Goal: Information Seeking & Learning: Learn about a topic

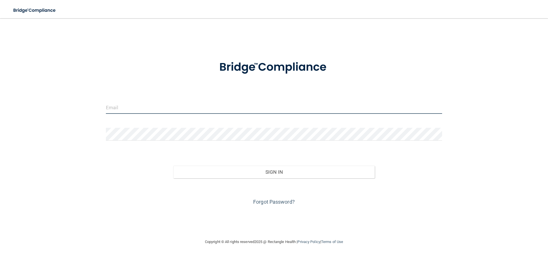
click at [161, 107] on input "email" at bounding box center [274, 107] width 336 height 13
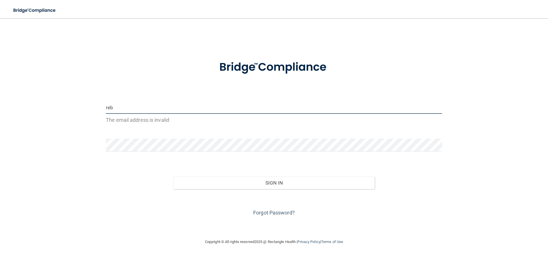
type input "[PERSON_NAME][EMAIL_ADDRESS][PERSON_NAME][DOMAIN_NAME]"
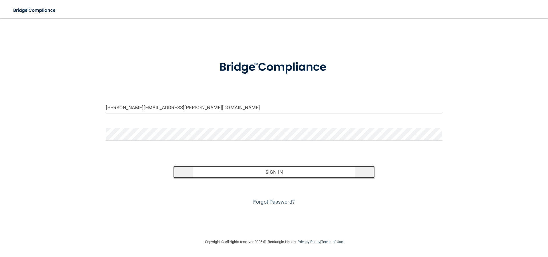
click at [224, 175] on button "Sign In" at bounding box center [274, 172] width 202 height 13
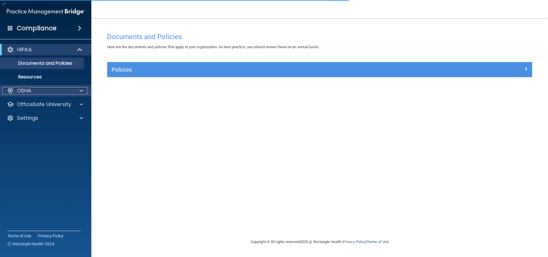
click at [49, 88] on div "OSHA" at bounding box center [38, 90] width 71 height 7
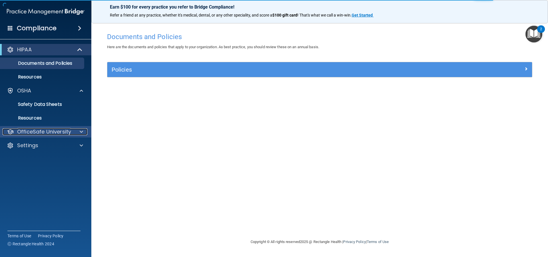
click at [49, 129] on p "OfficeSafe University" at bounding box center [44, 131] width 54 height 7
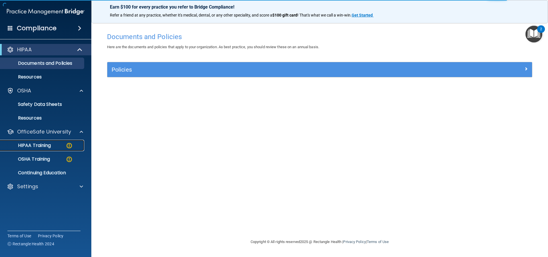
click at [50, 146] on p "HIPAA Training" at bounding box center [27, 146] width 47 height 6
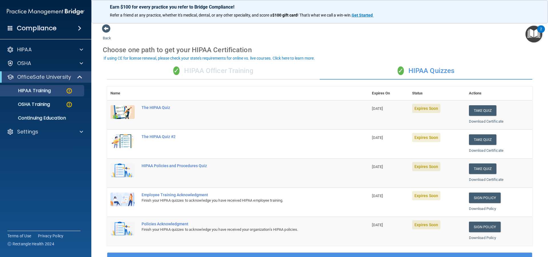
click at [210, 70] on div "✓ HIPAA Officer Training" at bounding box center [213, 71] width 213 height 17
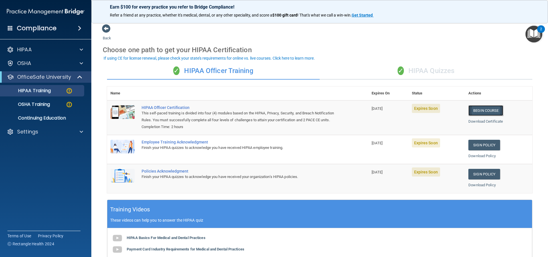
click at [482, 110] on link "Begin Course" at bounding box center [486, 110] width 35 height 11
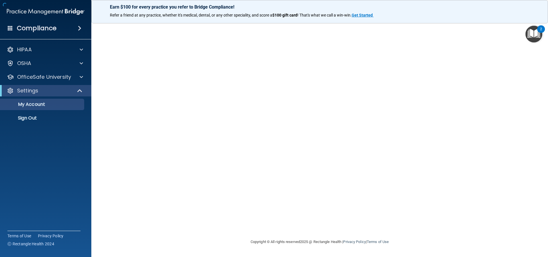
click at [251, 133] on div at bounding box center [320, 128] width 434 height 209
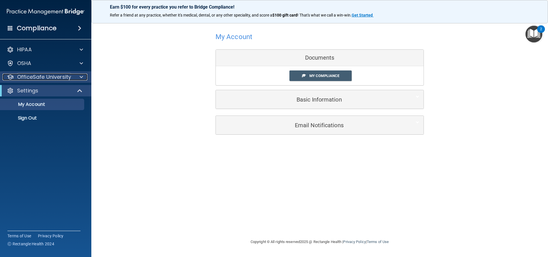
click at [63, 77] on p "OfficeSafe University" at bounding box center [44, 77] width 54 height 7
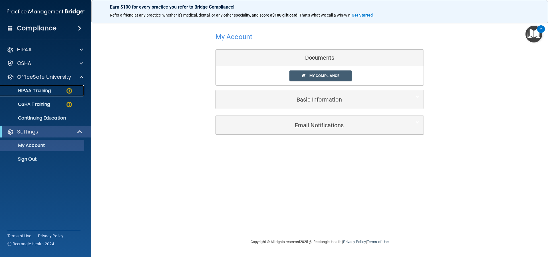
click at [49, 93] on p "HIPAA Training" at bounding box center [27, 91] width 47 height 6
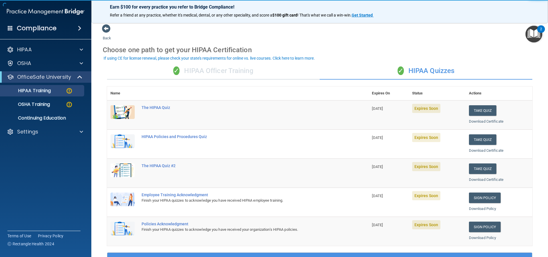
click at [226, 71] on div "✓ HIPAA Officer Training" at bounding box center [213, 71] width 213 height 17
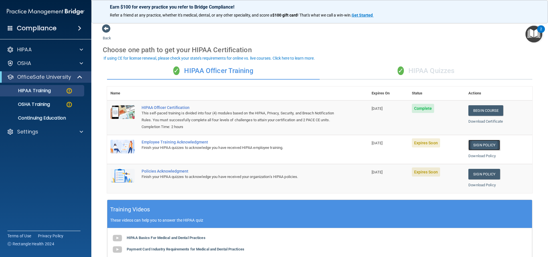
click at [475, 150] on link "Sign Policy" at bounding box center [485, 145] width 32 height 11
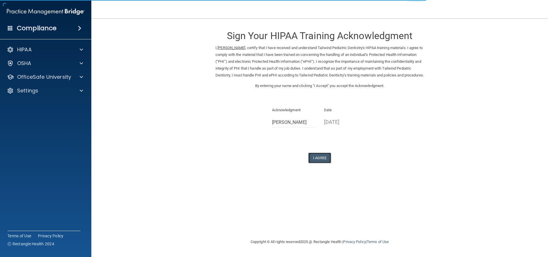
click at [322, 163] on button "I Agree" at bounding box center [319, 158] width 23 height 11
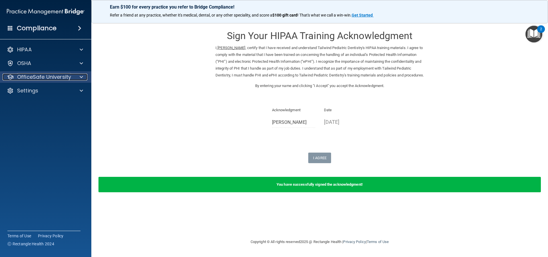
click at [68, 77] on p "OfficeSafe University" at bounding box center [44, 77] width 54 height 7
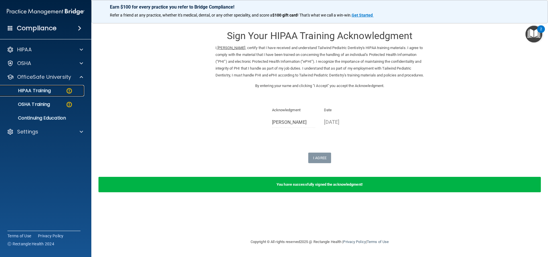
click at [65, 92] on div "HIPAA Training" at bounding box center [43, 91] width 78 height 6
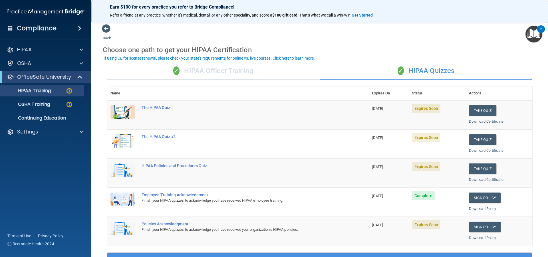
click at [211, 68] on div "✓ HIPAA Officer Training" at bounding box center [213, 71] width 213 height 17
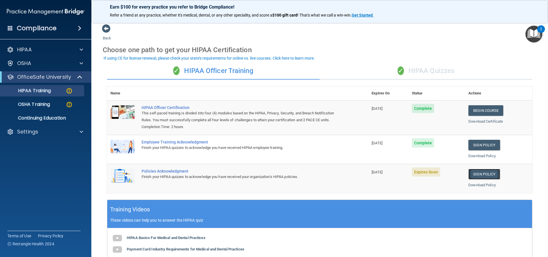
click at [484, 180] on link "Sign Policy" at bounding box center [485, 174] width 32 height 11
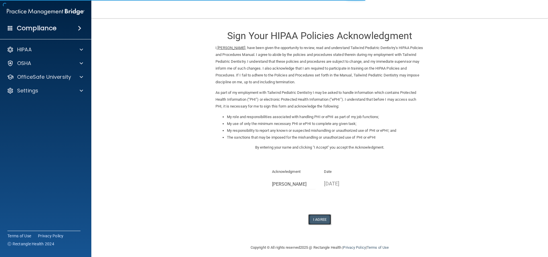
click at [321, 221] on button "I Agree" at bounding box center [319, 219] width 23 height 11
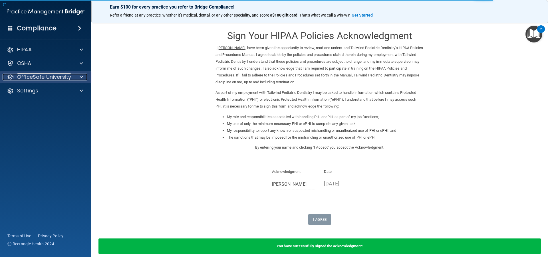
click at [39, 77] on p "OfficeSafe University" at bounding box center [44, 77] width 54 height 7
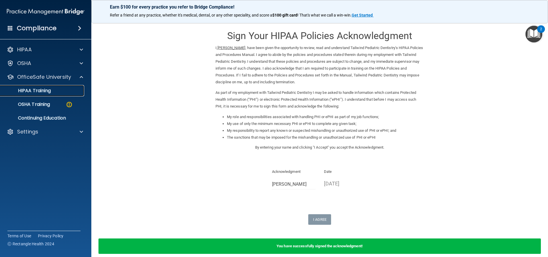
click at [47, 93] on p "HIPAA Training" at bounding box center [27, 91] width 47 height 6
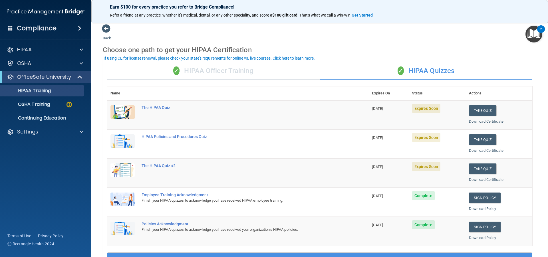
click at [204, 72] on div "✓ HIPAA Officer Training" at bounding box center [213, 71] width 213 height 17
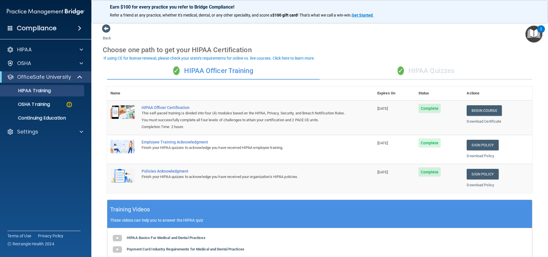
click at [423, 70] on div "✓ HIPAA Quizzes" at bounding box center [426, 71] width 213 height 17
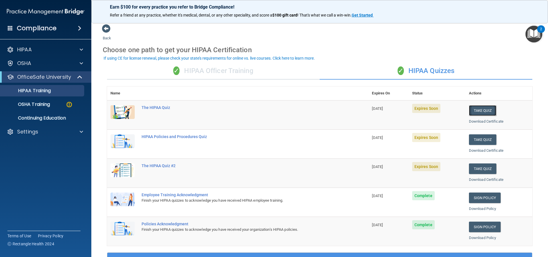
click at [482, 110] on button "Take Quiz" at bounding box center [482, 110] width 27 height 11
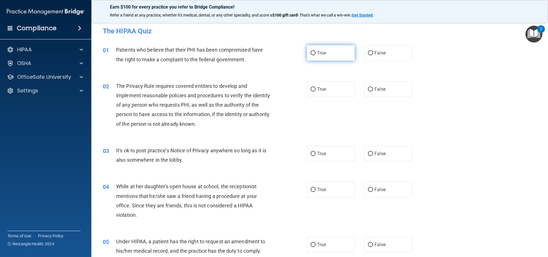
click at [313, 52] on input "True" at bounding box center [313, 53] width 5 height 4
radio input "true"
click at [311, 89] on input "True" at bounding box center [313, 89] width 5 height 4
radio input "true"
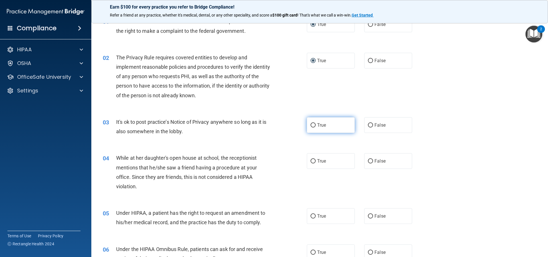
click at [317, 126] on span "True" at bounding box center [321, 124] width 9 height 5
click at [316, 126] on input "True" at bounding box center [313, 125] width 5 height 4
radio input "true"
click at [375, 160] on span "False" at bounding box center [380, 160] width 11 height 5
click at [373, 160] on input "False" at bounding box center [370, 161] width 5 height 4
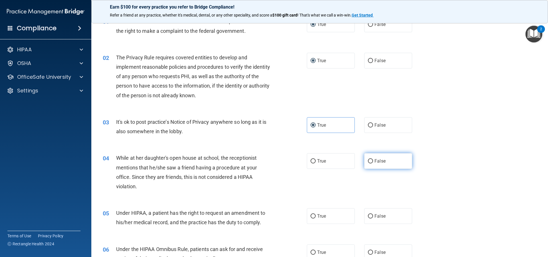
radio input "true"
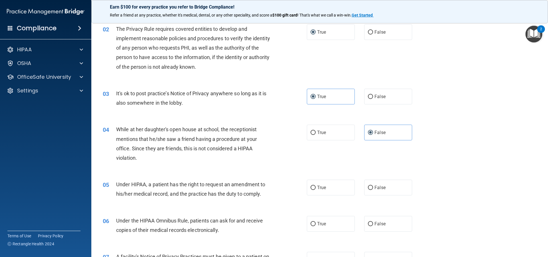
scroll to position [86, 0]
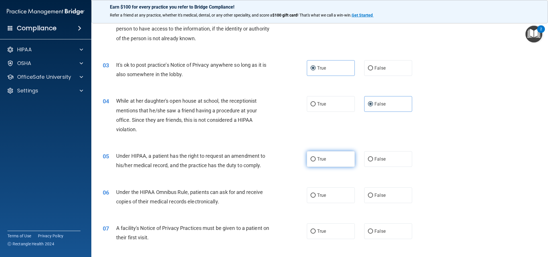
click at [313, 158] on input "True" at bounding box center [313, 159] width 5 height 4
radio input "true"
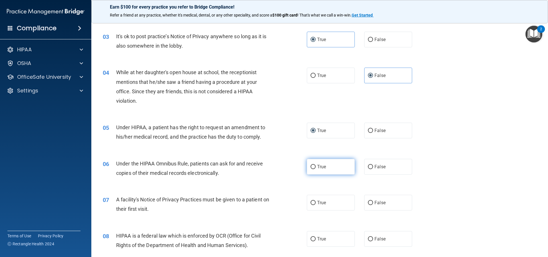
click at [311, 165] on input "True" at bounding box center [313, 167] width 5 height 4
radio input "true"
click at [311, 165] on input "True" at bounding box center [313, 167] width 5 height 4
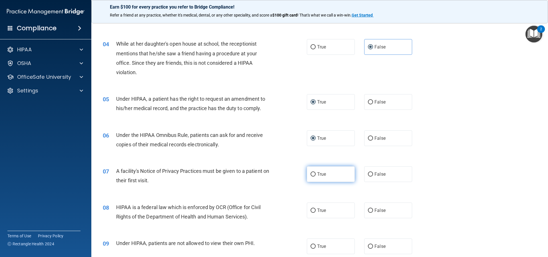
click at [311, 177] on input "True" at bounding box center [313, 174] width 5 height 4
radio input "true"
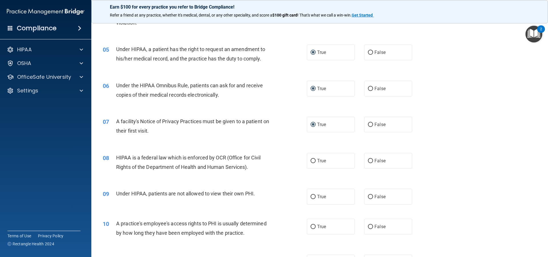
scroll to position [200, 0]
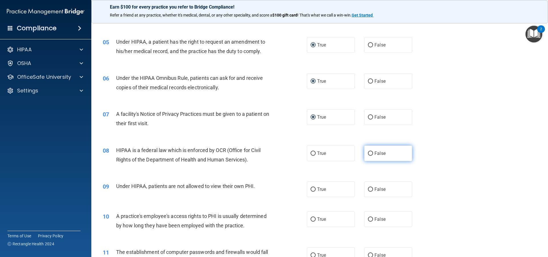
click at [368, 153] on input "False" at bounding box center [370, 154] width 5 height 4
radio input "true"
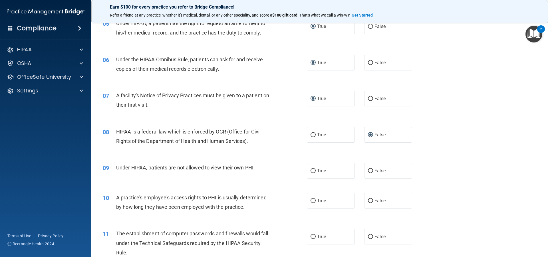
scroll to position [228, 0]
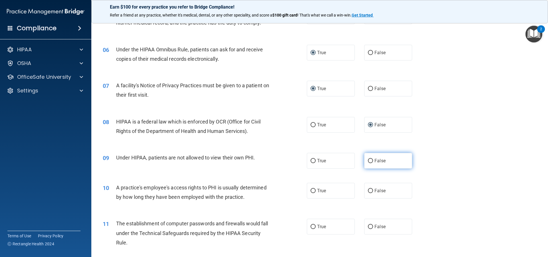
click at [368, 162] on input "False" at bounding box center [370, 161] width 5 height 4
radio input "true"
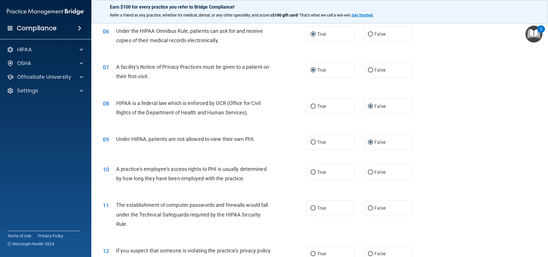
scroll to position [257, 0]
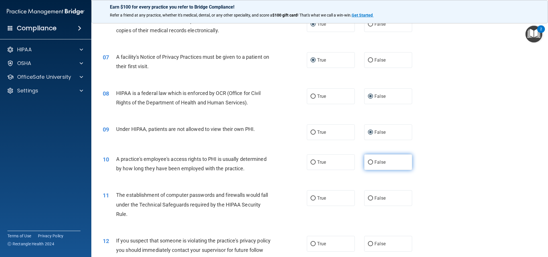
click at [370, 161] on input "False" at bounding box center [370, 162] width 5 height 4
radio input "true"
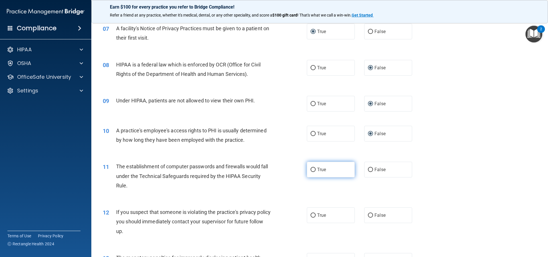
click at [311, 170] on input "True" at bounding box center [313, 170] width 5 height 4
radio input "true"
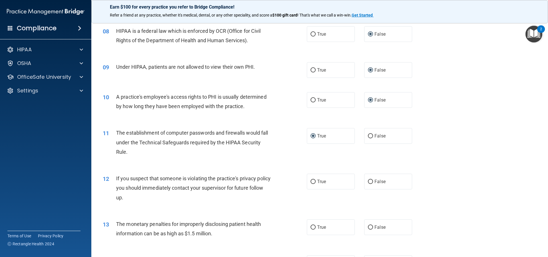
scroll to position [343, 0]
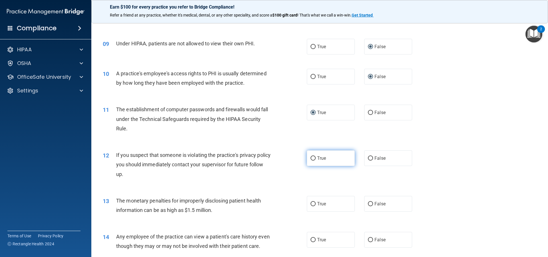
click at [311, 157] on input "True" at bounding box center [313, 158] width 5 height 4
radio input "true"
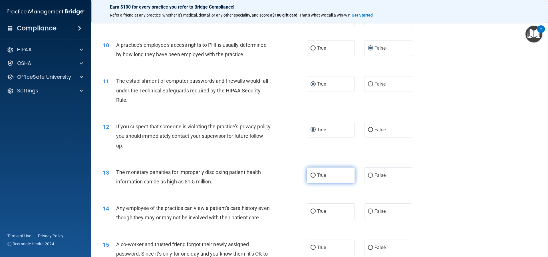
click at [311, 174] on input "True" at bounding box center [313, 176] width 5 height 4
radio input "true"
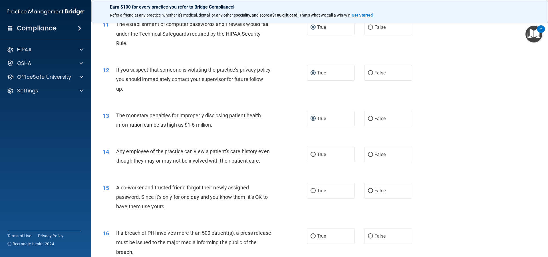
scroll to position [428, 0]
click at [371, 155] on label "False" at bounding box center [388, 154] width 48 height 16
click at [371, 155] on input "False" at bounding box center [370, 154] width 5 height 4
radio input "true"
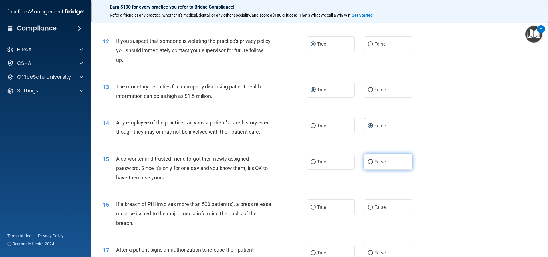
click at [370, 164] on input "False" at bounding box center [370, 162] width 5 height 4
radio input "true"
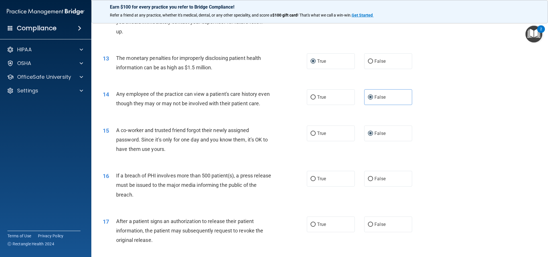
scroll to position [514, 0]
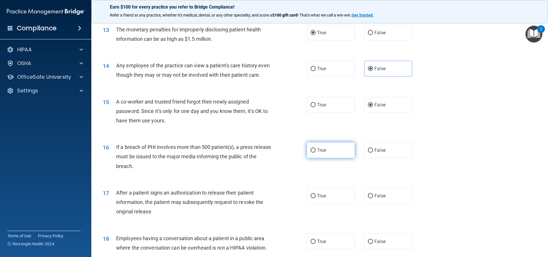
click at [315, 158] on label "True" at bounding box center [331, 150] width 48 height 16
click at [315, 153] on input "True" at bounding box center [313, 150] width 5 height 4
radio input "true"
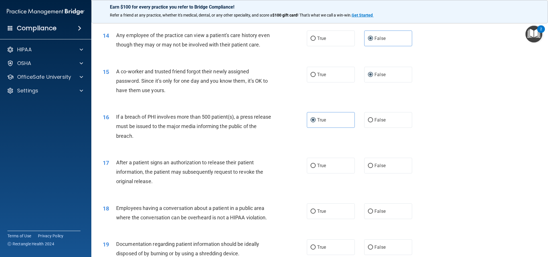
scroll to position [571, 0]
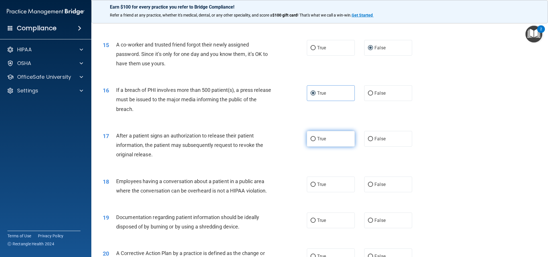
click at [312, 141] on input "True" at bounding box center [313, 139] width 5 height 4
radio input "true"
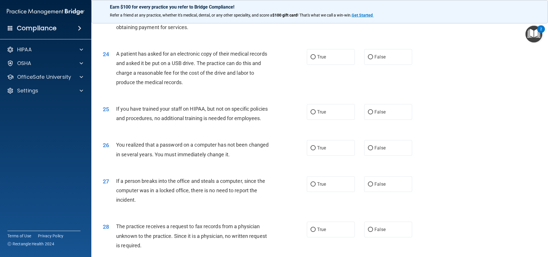
scroll to position [923, 0]
